Goal: Information Seeking & Learning: Learn about a topic

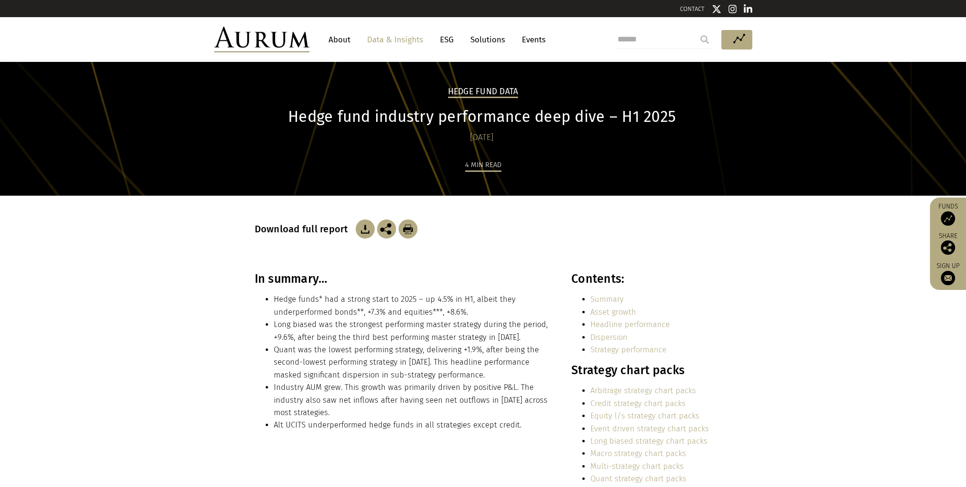
click at [69, 30] on header "About Data & Insights ESG Solutions Events Access Funds Log in/Register Sign ou…" at bounding box center [483, 39] width 966 height 45
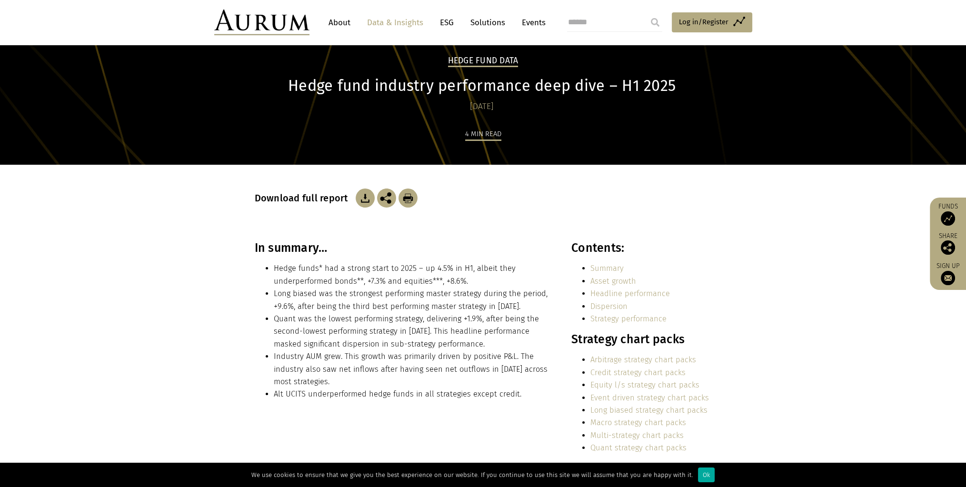
scroll to position [48, 0]
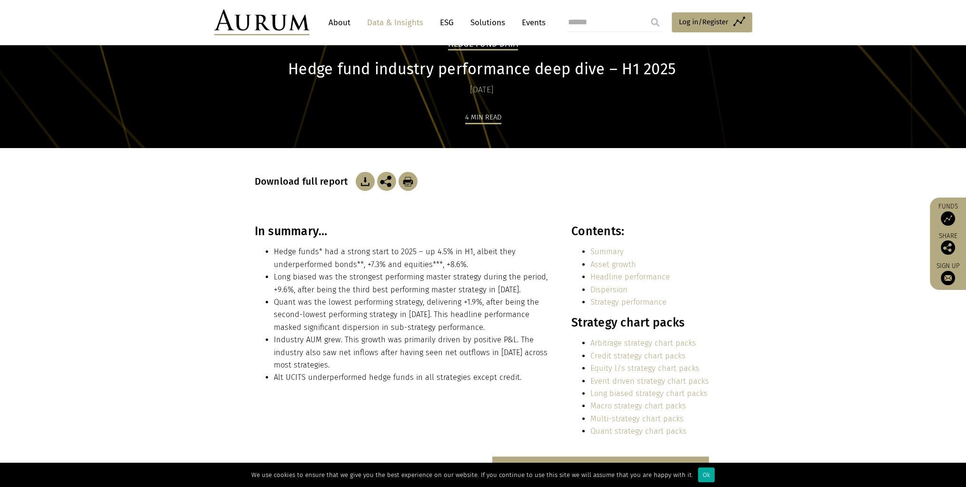
click at [330, 271] on li "Long biased was the strongest performing master strategy during the period, +9.…" at bounding box center [412, 283] width 277 height 25
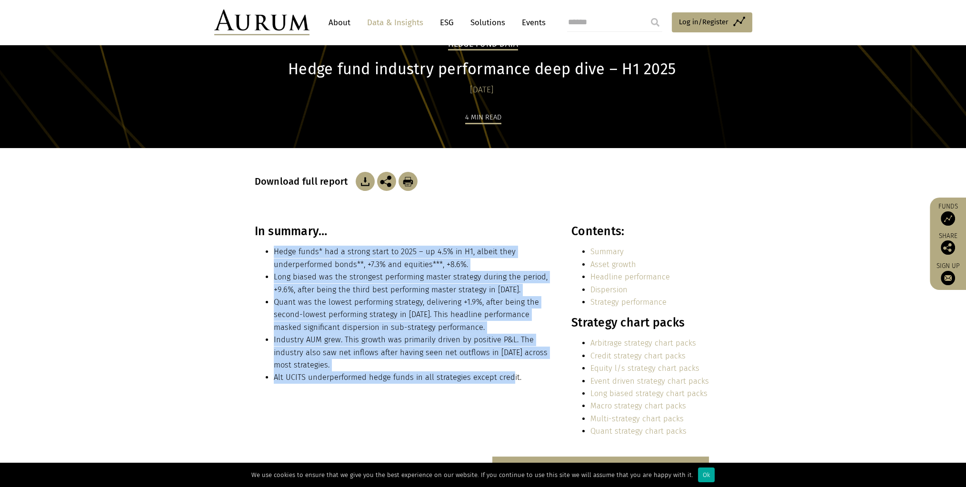
drag, startPoint x: 274, startPoint y: 251, endPoint x: 509, endPoint y: 378, distance: 267.1
click at [509, 378] on ul "Hedge funds* had a strong start to 2025 – up 4.5% in H1, albeit they underperfo…" at bounding box center [403, 315] width 296 height 138
drag, startPoint x: 509, startPoint y: 378, endPoint x: 434, endPoint y: 311, distance: 100.4
click at [434, 311] on li "Quant was the lowest performing strategy, delivering +1.9%, after being the sec…" at bounding box center [412, 315] width 277 height 38
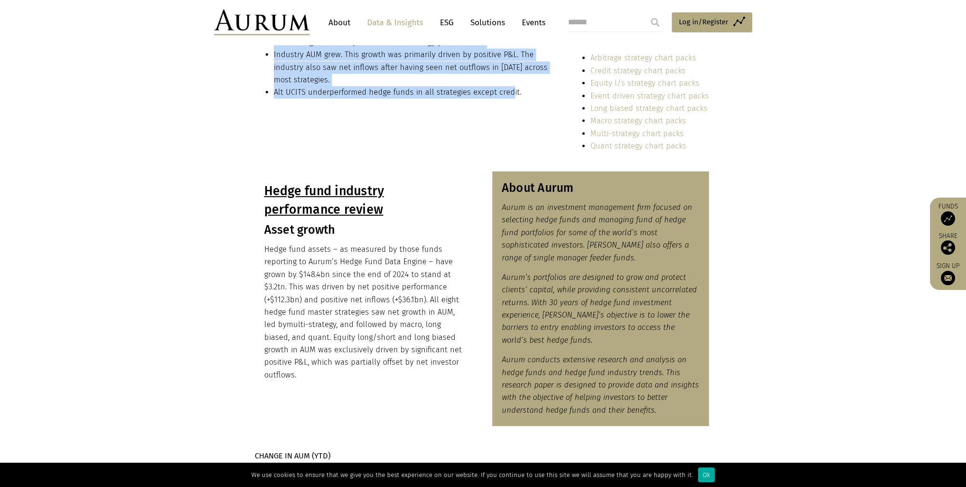
scroll to position [333, 0]
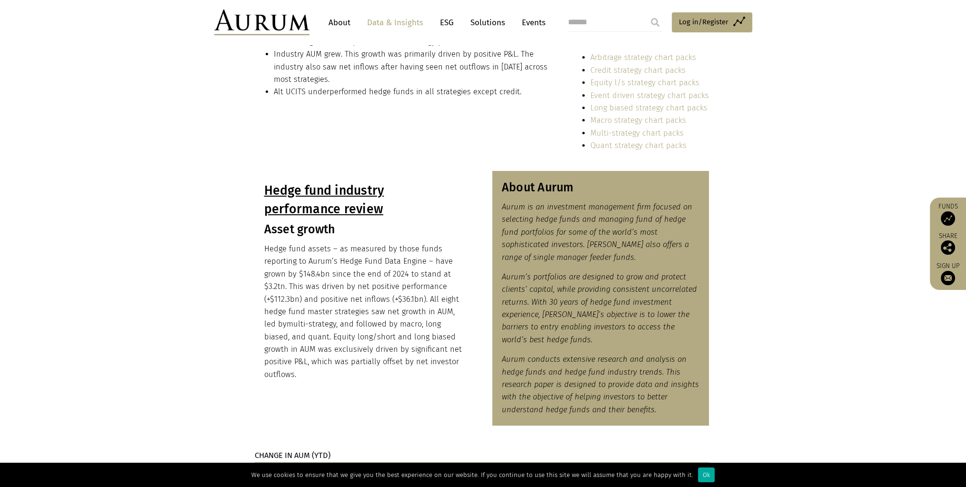
click at [310, 285] on p "Hedge fund assets – as measured by those funds reporting to Aurum’s Hedge Fund …" at bounding box center [363, 312] width 198 height 138
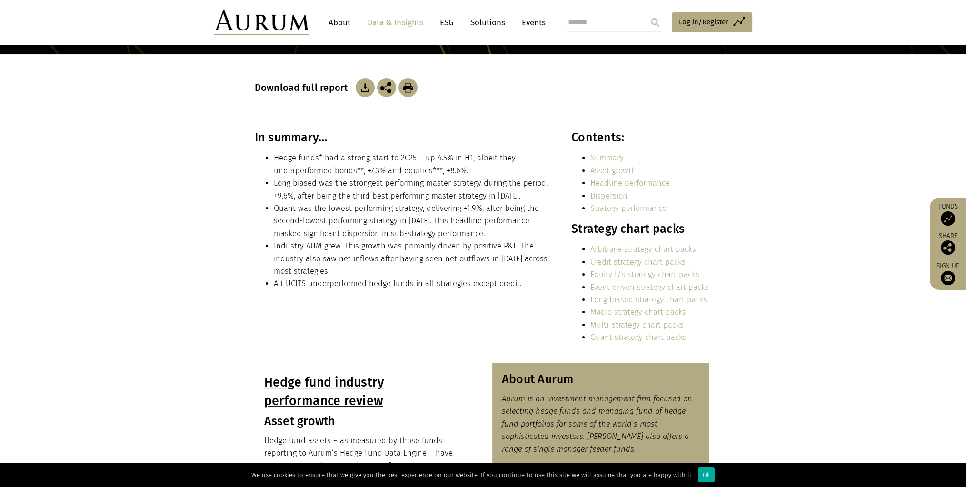
scroll to position [143, 0]
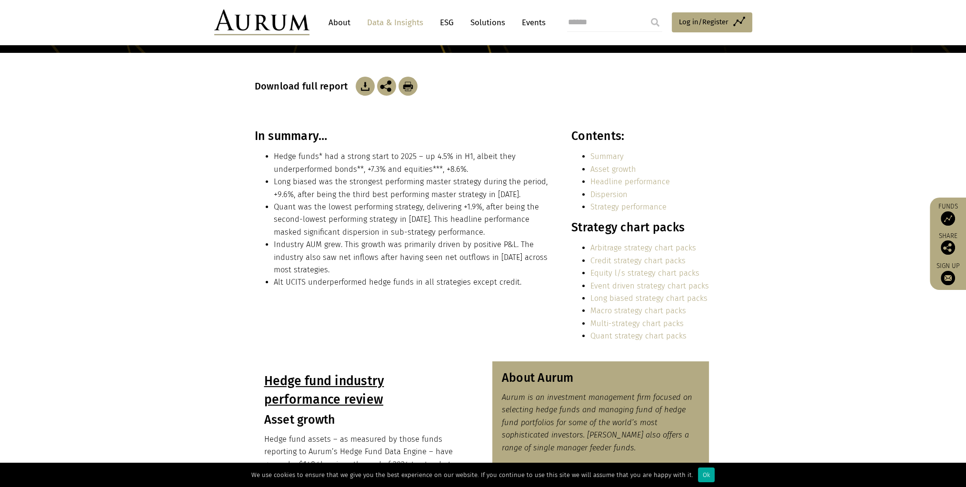
click at [305, 247] on li "Industry AUM grew. This growth was primarily driven by positive P&L. The indust…" at bounding box center [412, 257] width 277 height 38
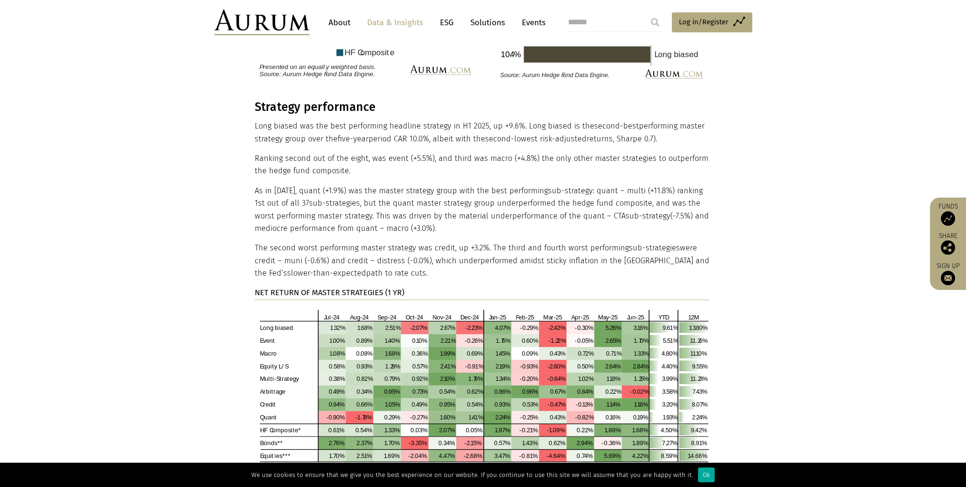
scroll to position [1999, 0]
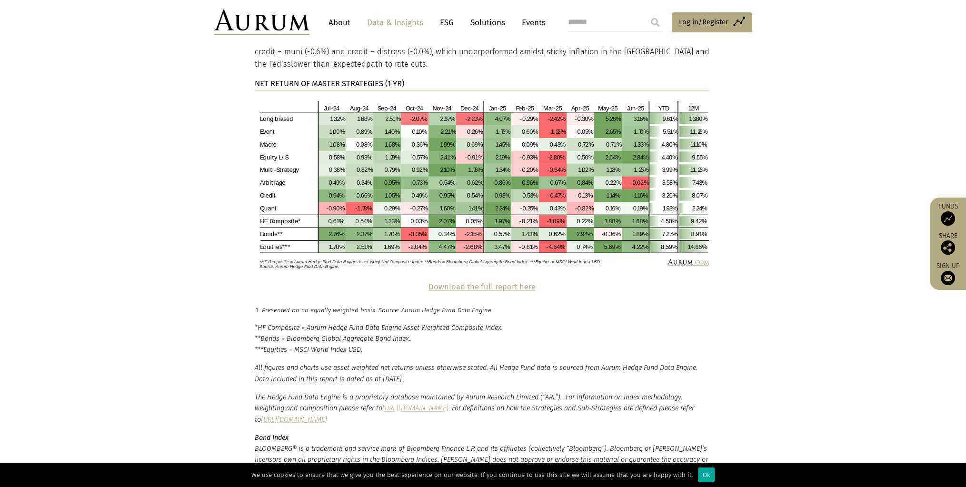
click at [850, 281] on section "Download the full report here" at bounding box center [483, 293] width 966 height 24
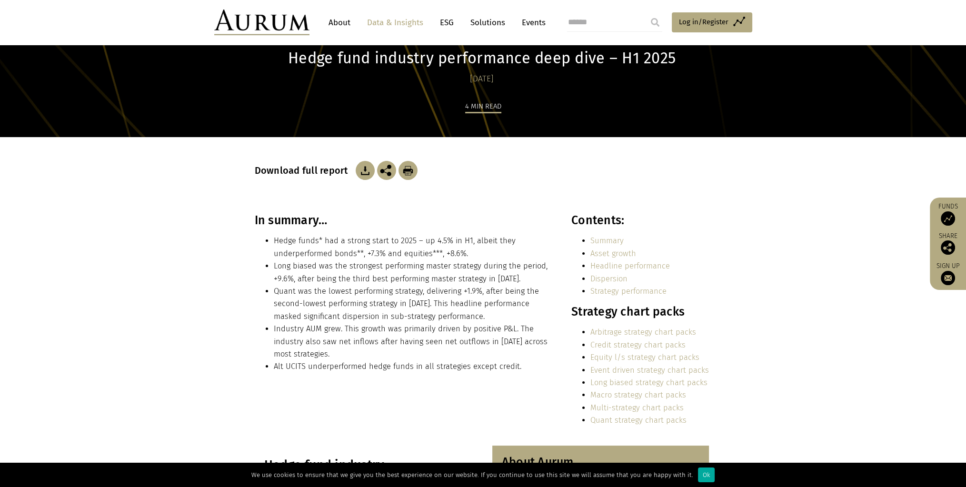
scroll to position [0, 0]
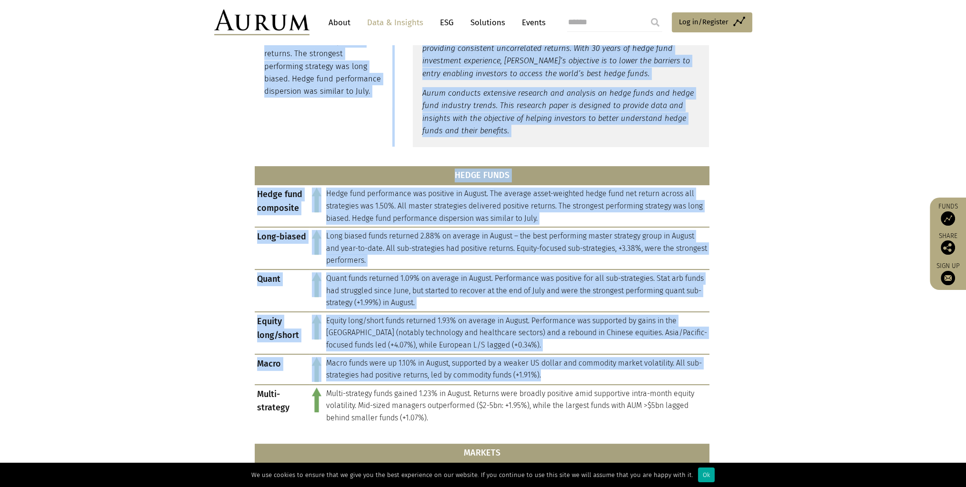
scroll to position [333, 0]
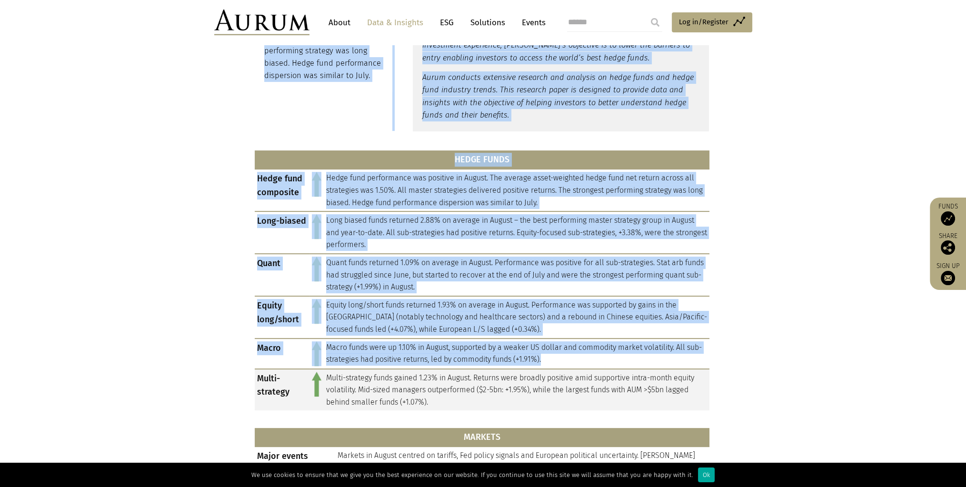
drag, startPoint x: 268, startPoint y: 200, endPoint x: 599, endPoint y: 368, distance: 371.3
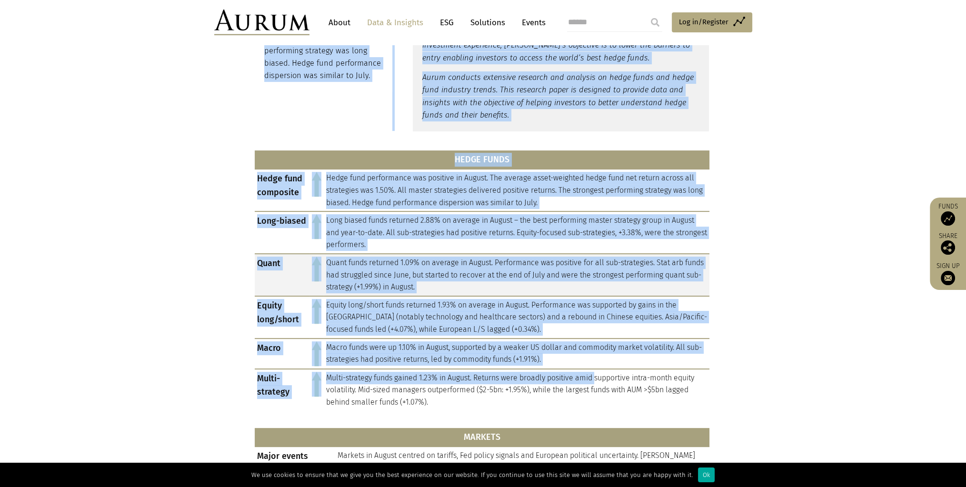
click at [371, 266] on td "Quant funds returned 1.09% on average in August. Performance was positive for a…" at bounding box center [517, 275] width 386 height 42
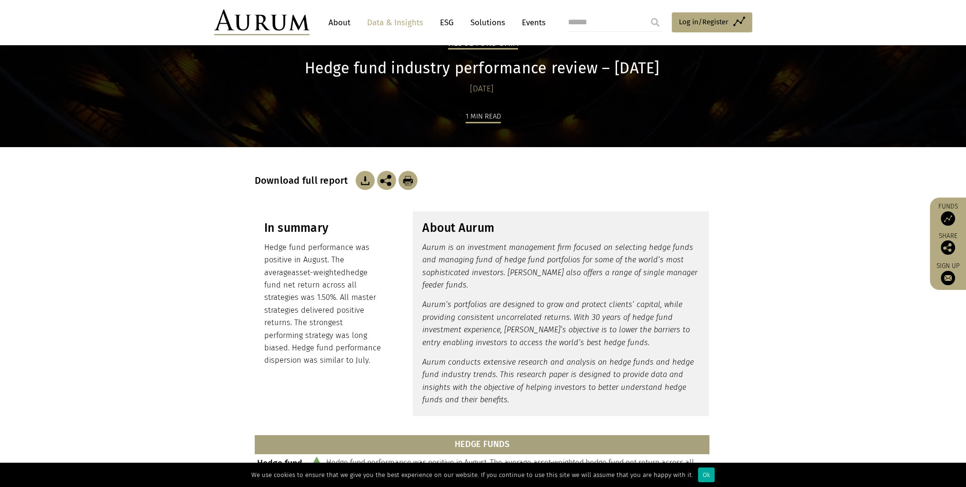
scroll to position [48, 0]
